Goal: Transaction & Acquisition: Subscribe to service/newsletter

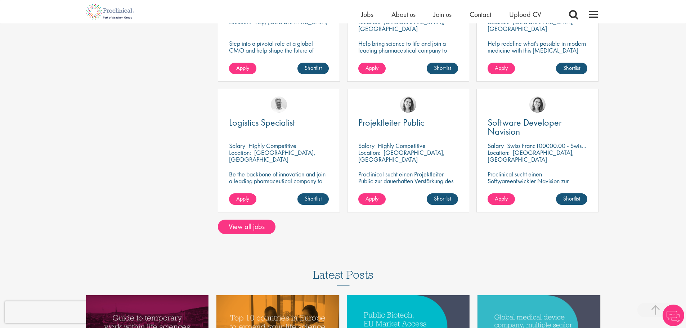
scroll to position [576, 0]
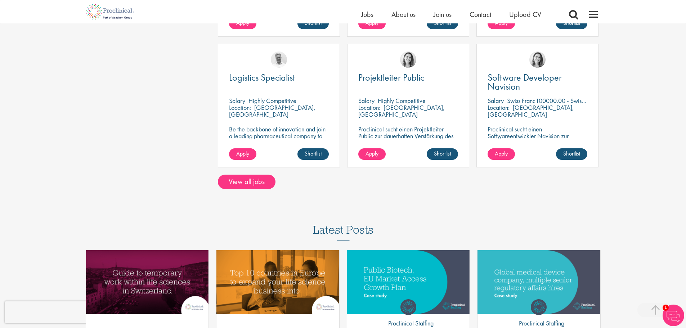
click at [258, 179] on link "View all jobs" at bounding box center [247, 182] width 58 height 14
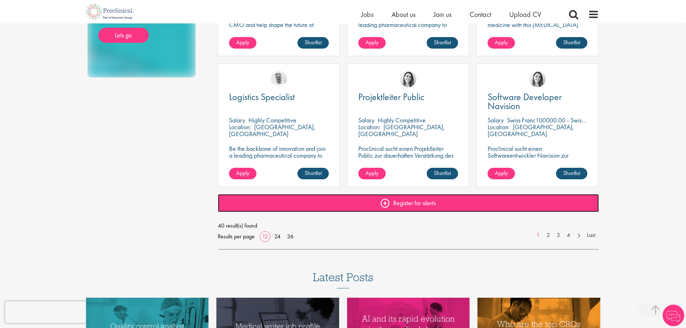
click at [362, 206] on link "Register for alerts" at bounding box center [408, 203] width 381 height 18
